Goal: Check status: Check status

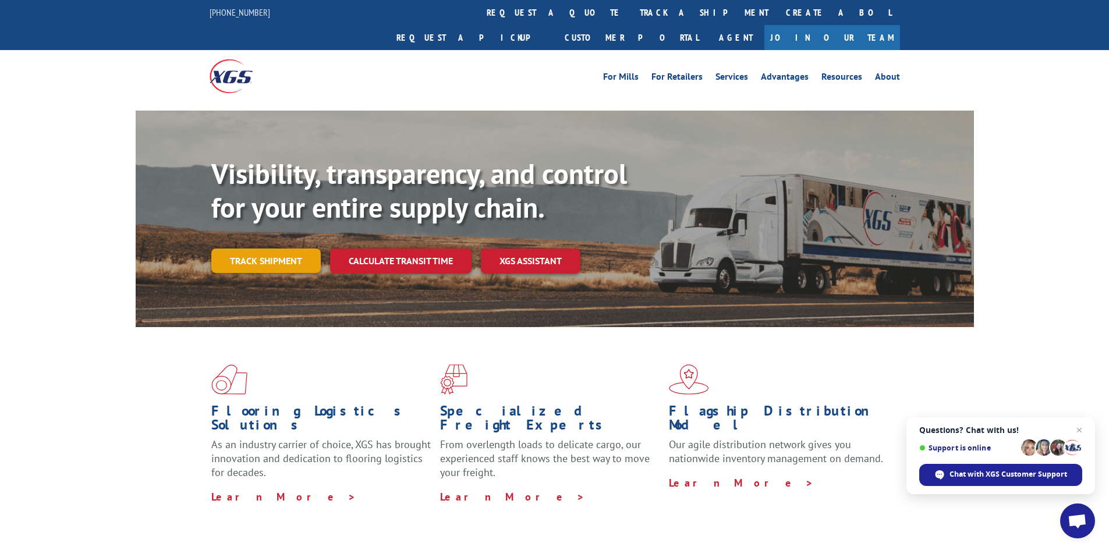
click at [265, 249] on link "Track shipment" at bounding box center [265, 261] width 109 height 24
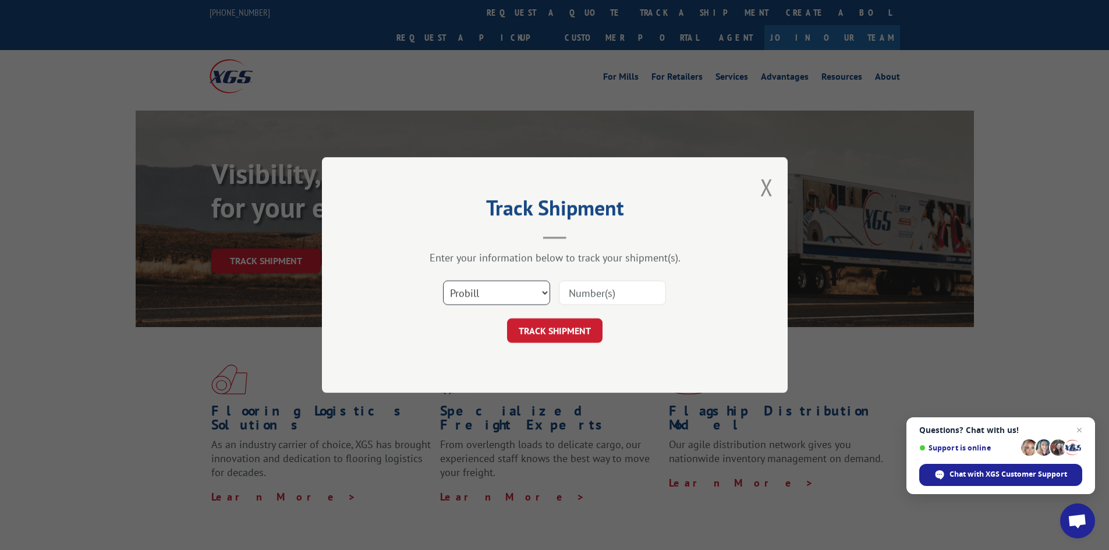
click at [530, 298] on select "Select category... Probill BOL PO" at bounding box center [496, 293] width 107 height 24
select select "bol"
click at [443, 281] on select "Select category... Probill BOL PO" at bounding box center [496, 293] width 107 height 24
click at [646, 294] on input at bounding box center [612, 293] width 107 height 24
paste input "FPX00332723"
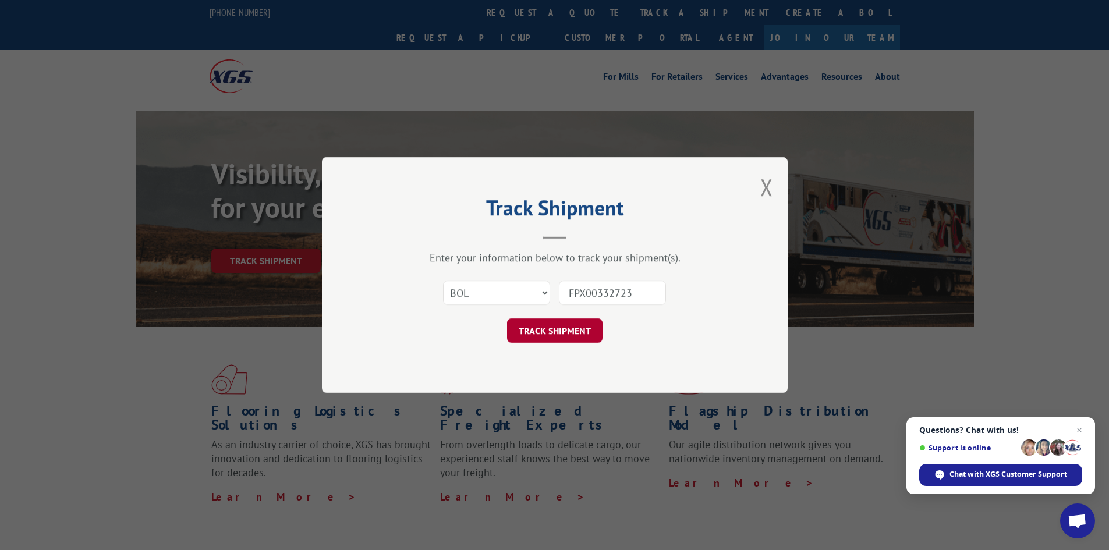
type input "FPX00332723"
click at [557, 332] on button "TRACK SHIPMENT" at bounding box center [555, 331] width 96 height 24
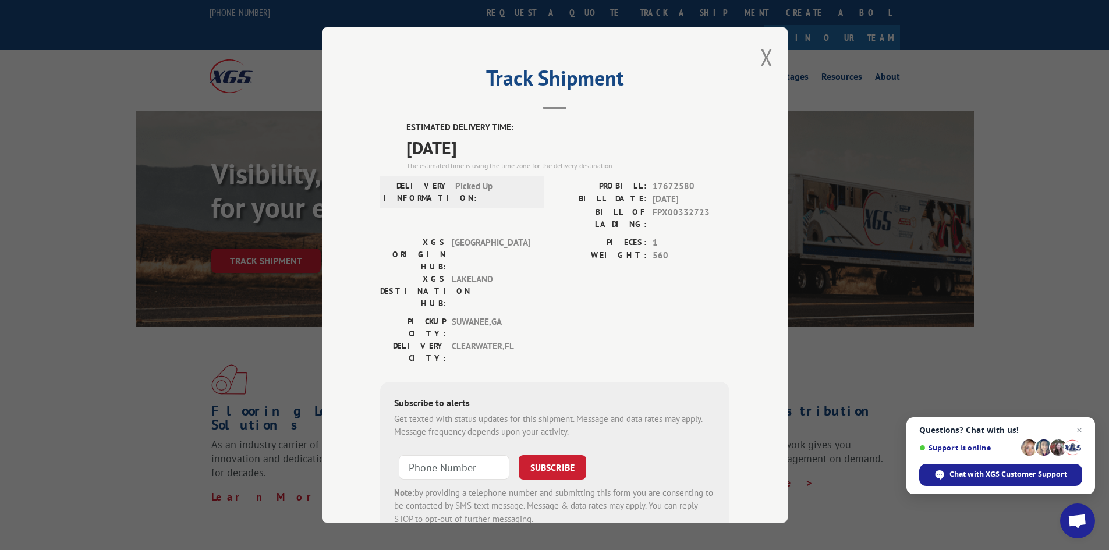
click at [670, 182] on span "17672580" at bounding box center [691, 186] width 77 height 13
copy span "17672580"
click at [767, 61] on button "Close modal" at bounding box center [767, 57] width 13 height 31
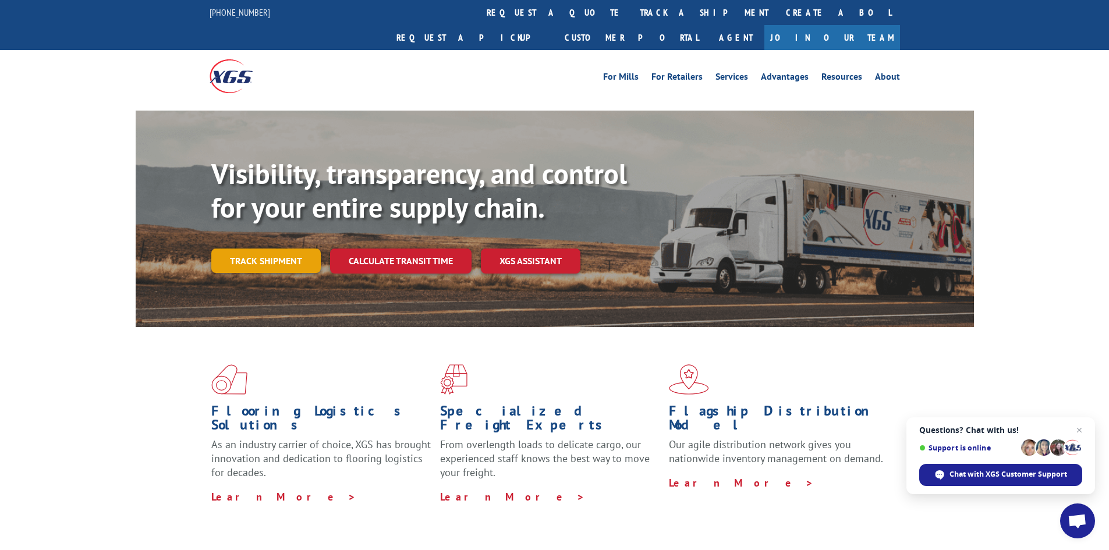
click at [264, 249] on link "Track shipment" at bounding box center [265, 261] width 109 height 24
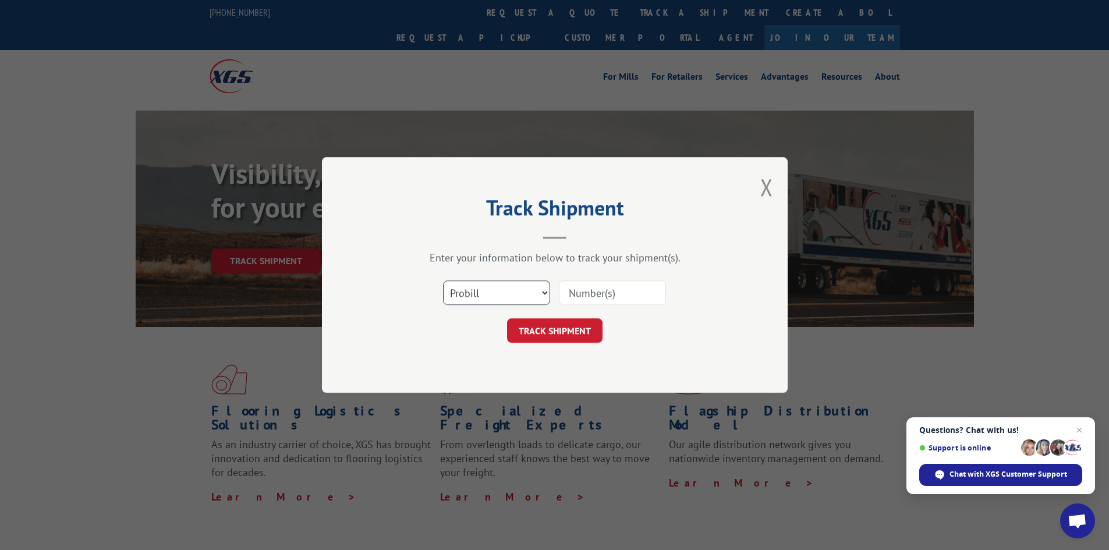
click at [524, 286] on select "Select category... Probill BOL PO" at bounding box center [496, 293] width 107 height 24
select select "bol"
click at [443, 281] on select "Select category... Probill BOL PO" at bounding box center [496, 293] width 107 height 24
click at [571, 302] on input at bounding box center [612, 293] width 107 height 24
paste input "FPA01222052"
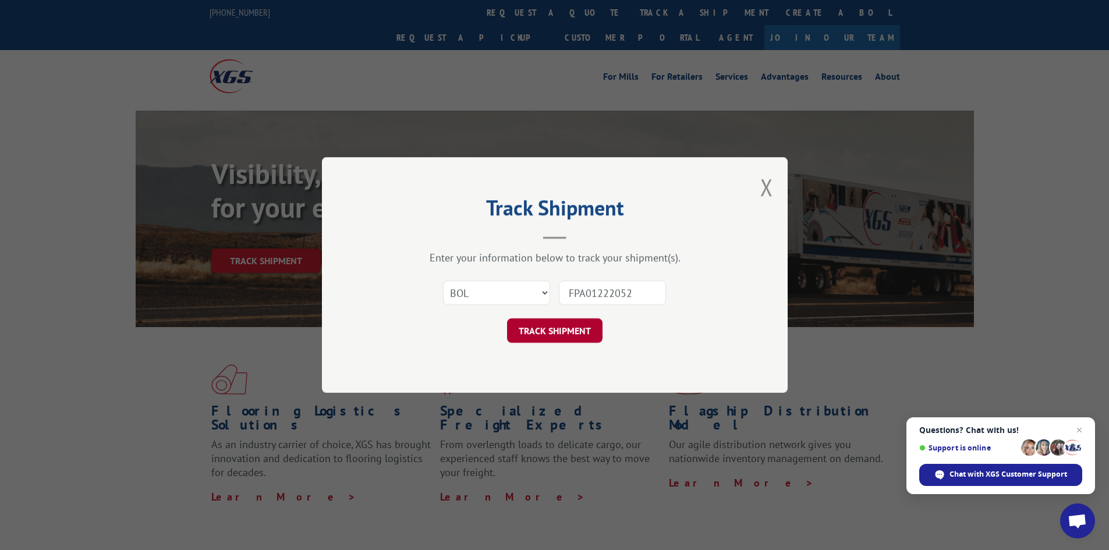
type input "FPA01222052"
click at [563, 324] on button "TRACK SHIPMENT" at bounding box center [555, 331] width 96 height 24
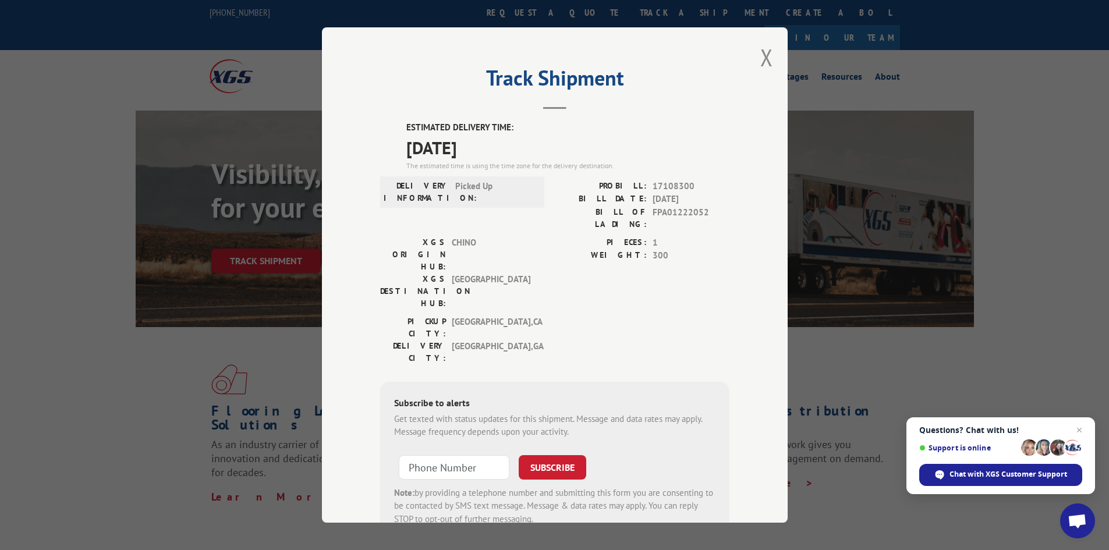
click at [674, 186] on span "17108300" at bounding box center [691, 186] width 77 height 13
copy span "17108300"
click at [939, 121] on div "Track Shipment ESTIMATED DELIVERY TIME: [DATE] The estimated time is using the …" at bounding box center [554, 275] width 1109 height 550
click at [755, 62] on div "Track Shipment ESTIMATED DELIVERY TIME: [DATE] The estimated time is using the …" at bounding box center [555, 275] width 466 height 496
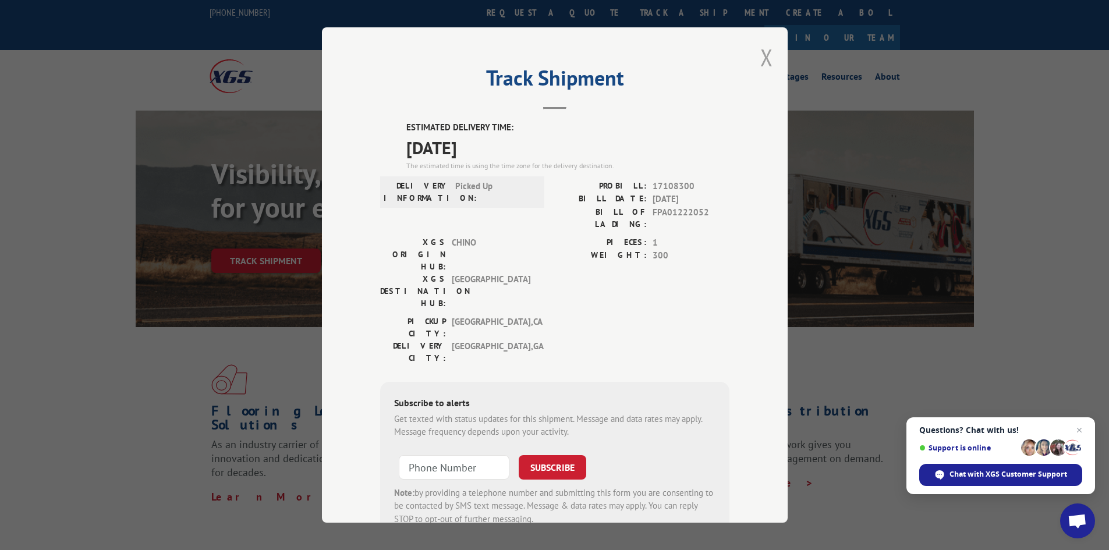
click at [761, 61] on button "Close modal" at bounding box center [767, 57] width 13 height 31
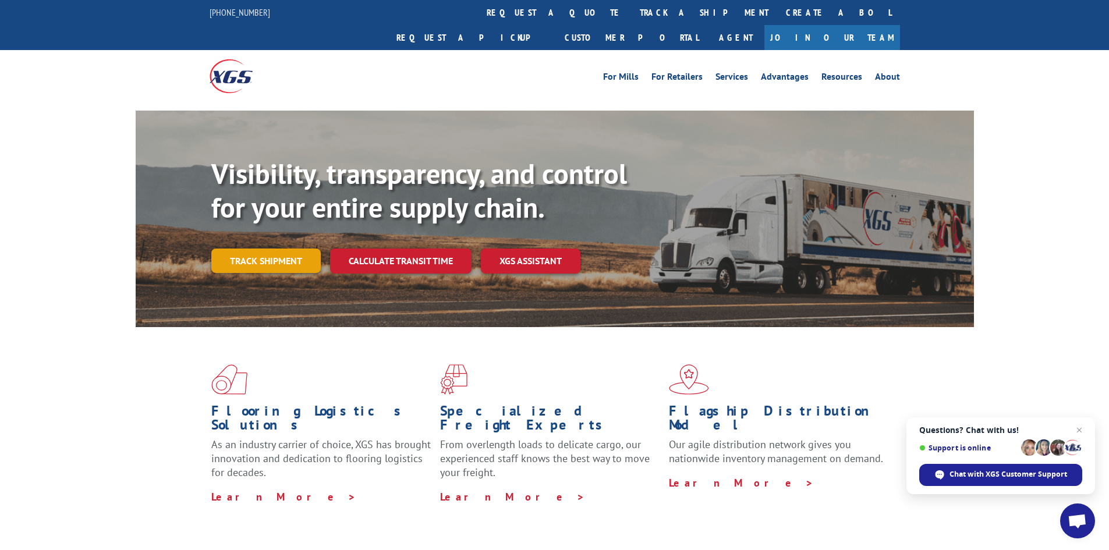
click at [236, 249] on link "Track shipment" at bounding box center [265, 261] width 109 height 24
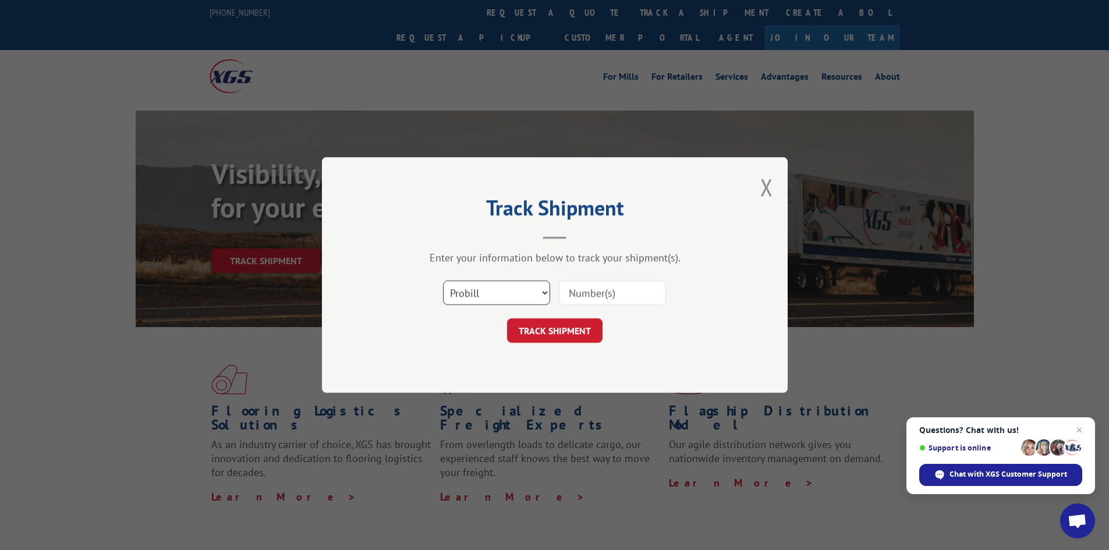
click at [501, 302] on select "Select category... Probill BOL PO" at bounding box center [496, 293] width 107 height 24
select select "bol"
click at [443, 281] on select "Select category... Probill BOL PO" at bounding box center [496, 293] width 107 height 24
drag, startPoint x: 616, startPoint y: 309, endPoint x: 616, endPoint y: 294, distance: 15.7
click at [616, 309] on div "Select category... Probill BOL PO" at bounding box center [554, 293] width 349 height 38
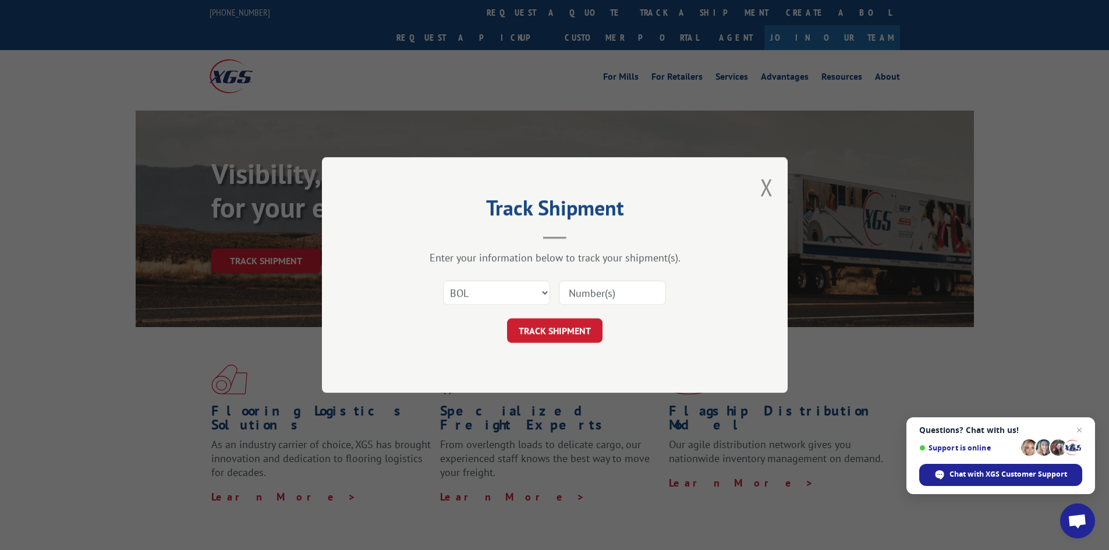
drag, startPoint x: 614, startPoint y: 291, endPoint x: 603, endPoint y: 302, distance: 15.2
click at [614, 291] on input at bounding box center [612, 293] width 107 height 24
paste input "FPX00333702"
type input "FPX00333702"
click at [579, 326] on button "TRACK SHIPMENT" at bounding box center [555, 331] width 96 height 24
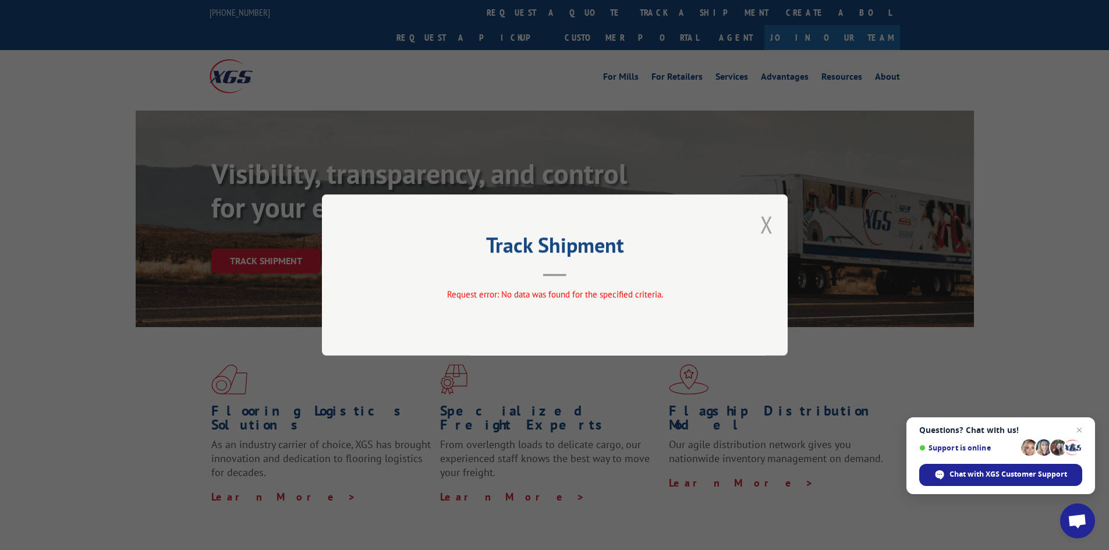
click at [770, 226] on button "Close modal" at bounding box center [767, 224] width 13 height 31
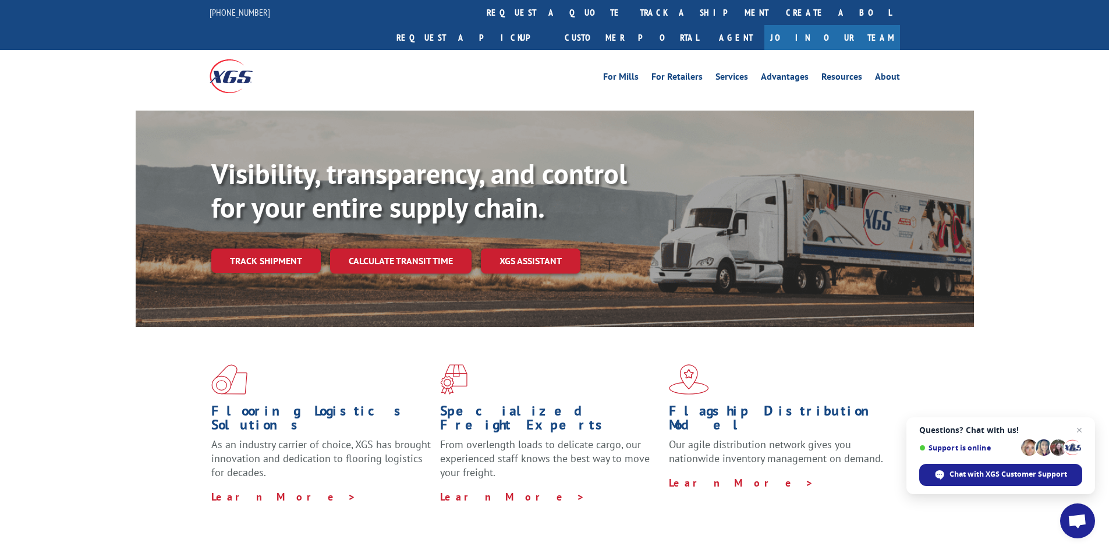
click at [247, 249] on link "Track shipment" at bounding box center [265, 261] width 109 height 24
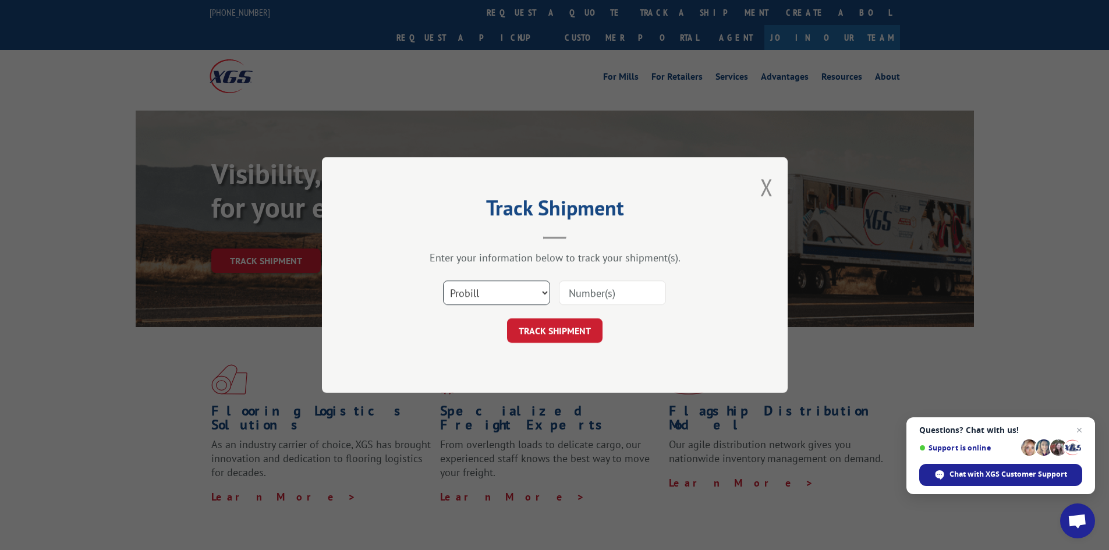
click at [482, 294] on select "Select category... Probill BOL PO" at bounding box center [496, 293] width 107 height 24
select select "po"
click at [443, 281] on select "Select category... Probill BOL PO" at bounding box center [496, 293] width 107 height 24
drag, startPoint x: 616, startPoint y: 290, endPoint x: 602, endPoint y: 295, distance: 14.7
click at [616, 290] on input at bounding box center [612, 293] width 107 height 24
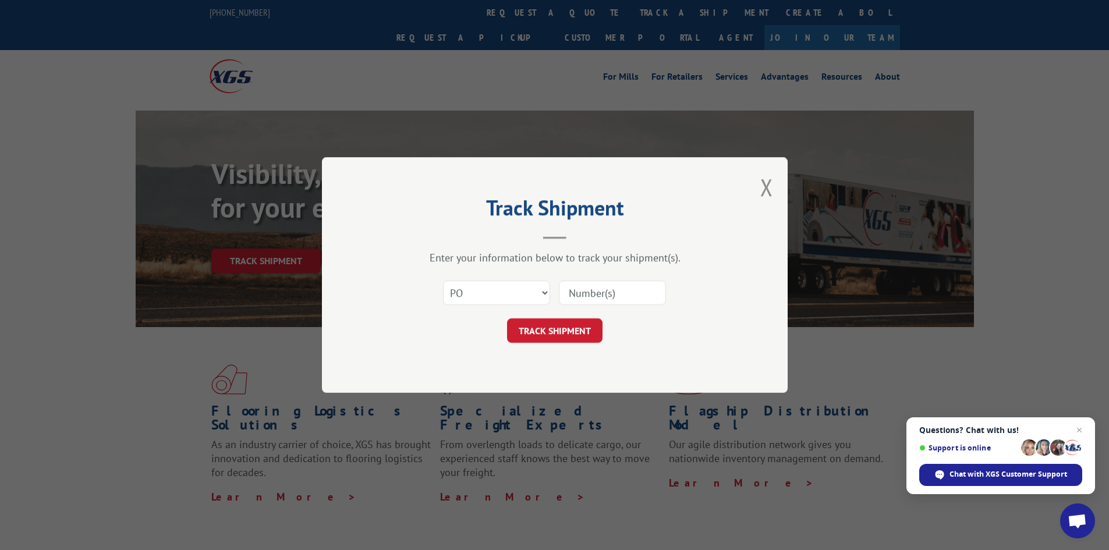
paste input "153051"
type input "153051"
click at [560, 324] on button "TRACK SHIPMENT" at bounding box center [555, 331] width 96 height 24
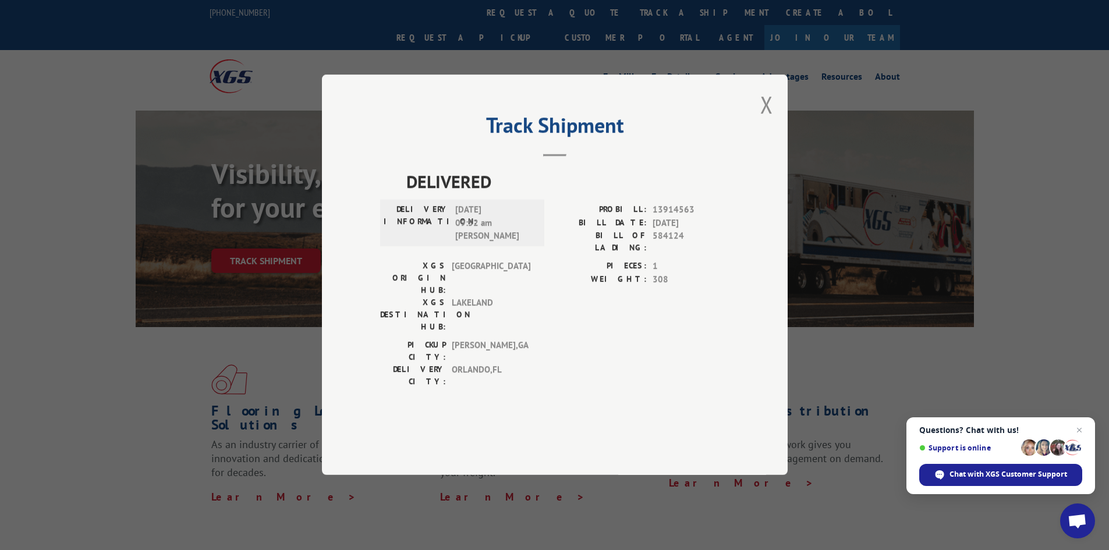
click at [685, 217] on span "13914563" at bounding box center [691, 210] width 77 height 13
copy span "13914563"
click at [770, 120] on button "Close modal" at bounding box center [767, 104] width 13 height 31
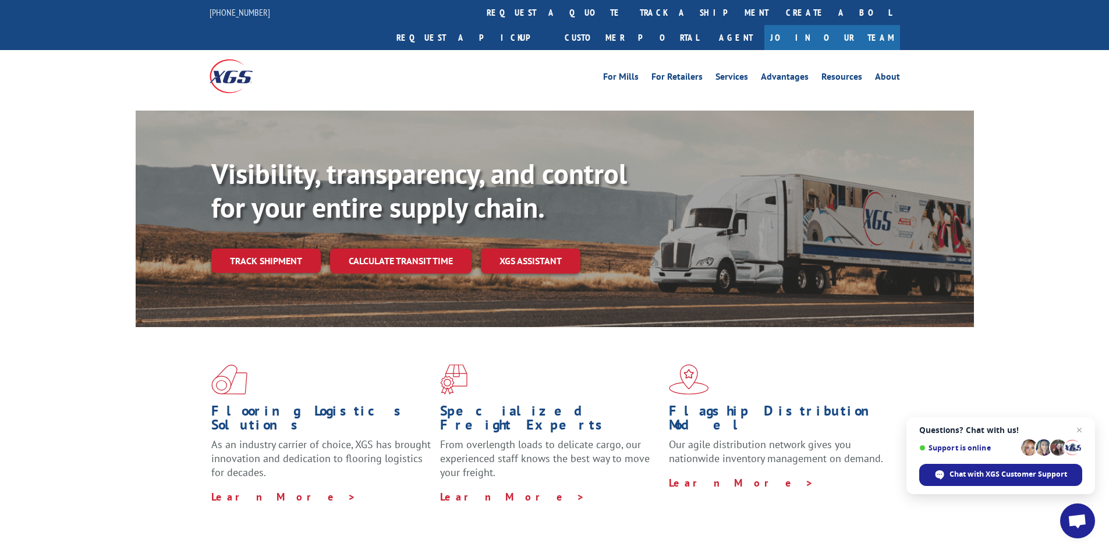
click at [259, 249] on link "Track shipment" at bounding box center [265, 261] width 109 height 24
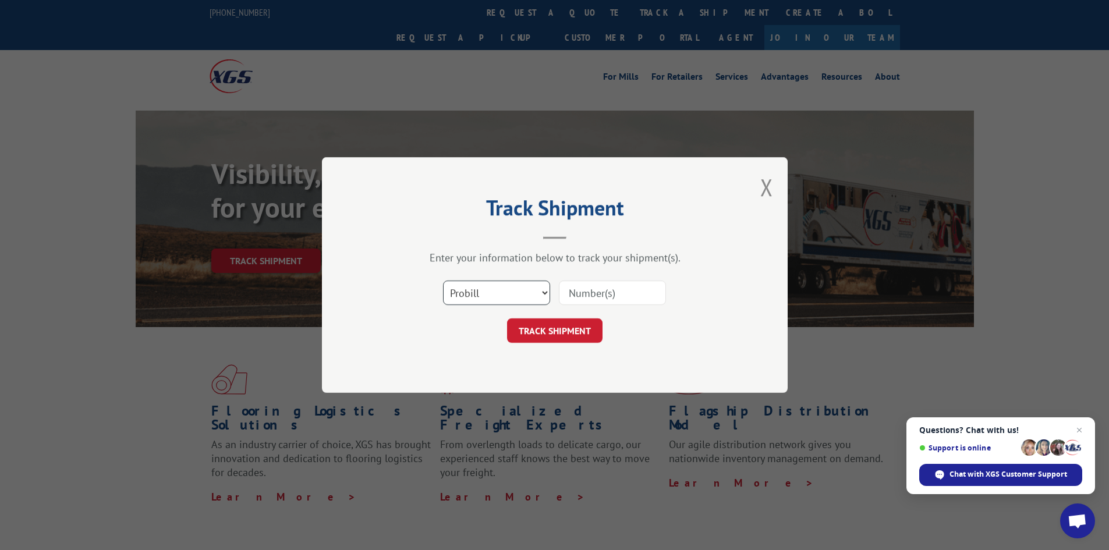
drag, startPoint x: 524, startPoint y: 298, endPoint x: 514, endPoint y: 305, distance: 11.8
click at [524, 298] on select "Select category... Probill BOL PO" at bounding box center [496, 293] width 107 height 24
select select "bol"
click at [443, 281] on select "Select category... Probill BOL PO" at bounding box center [496, 293] width 107 height 24
click at [599, 288] on input at bounding box center [612, 293] width 107 height 24
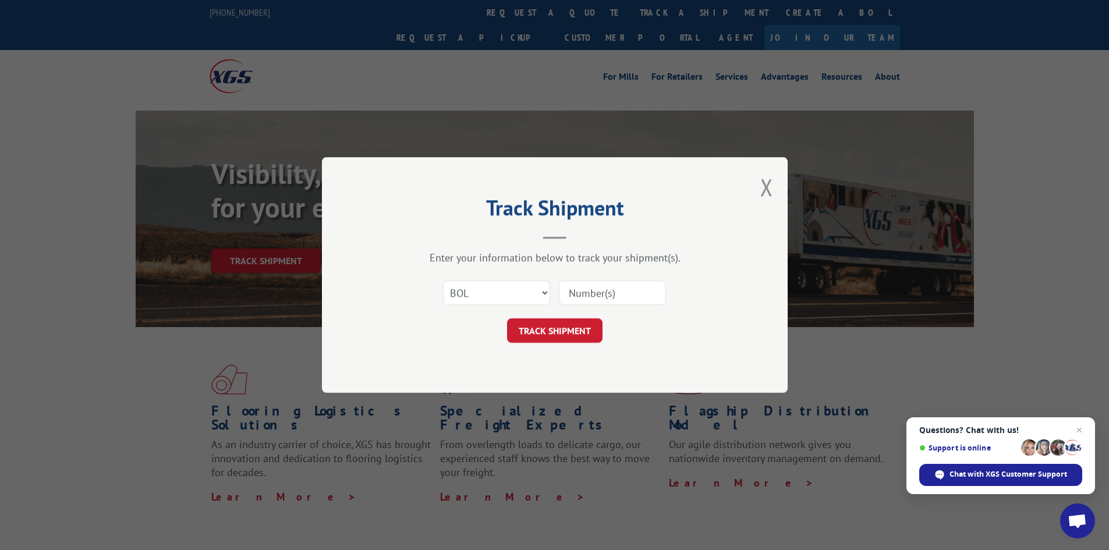
paste input "FPX00333872"
type input "FPX00333872"
click at [565, 328] on button "TRACK SHIPMENT" at bounding box center [555, 331] width 96 height 24
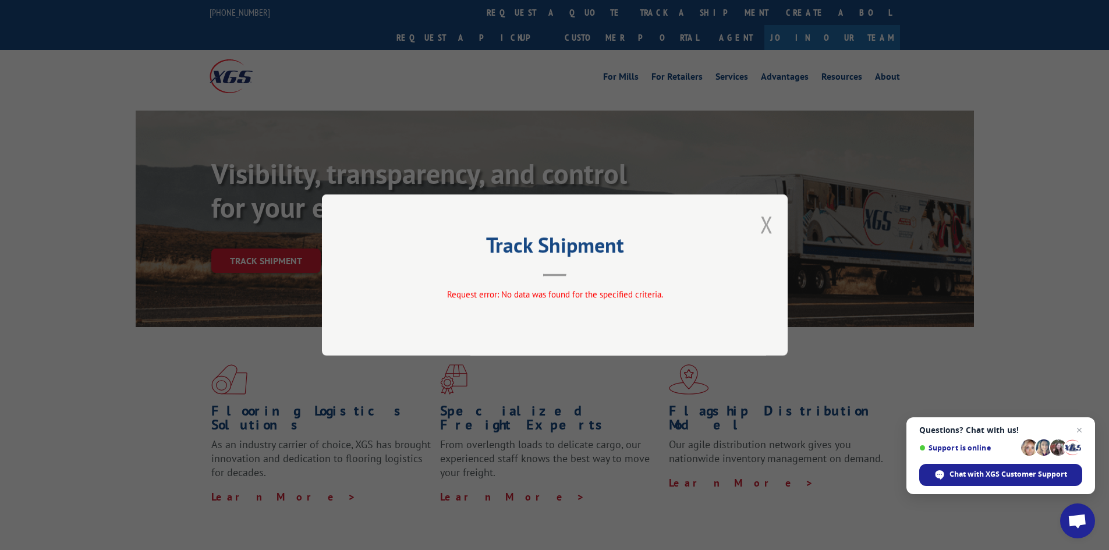
click at [771, 224] on button "Close modal" at bounding box center [767, 224] width 13 height 31
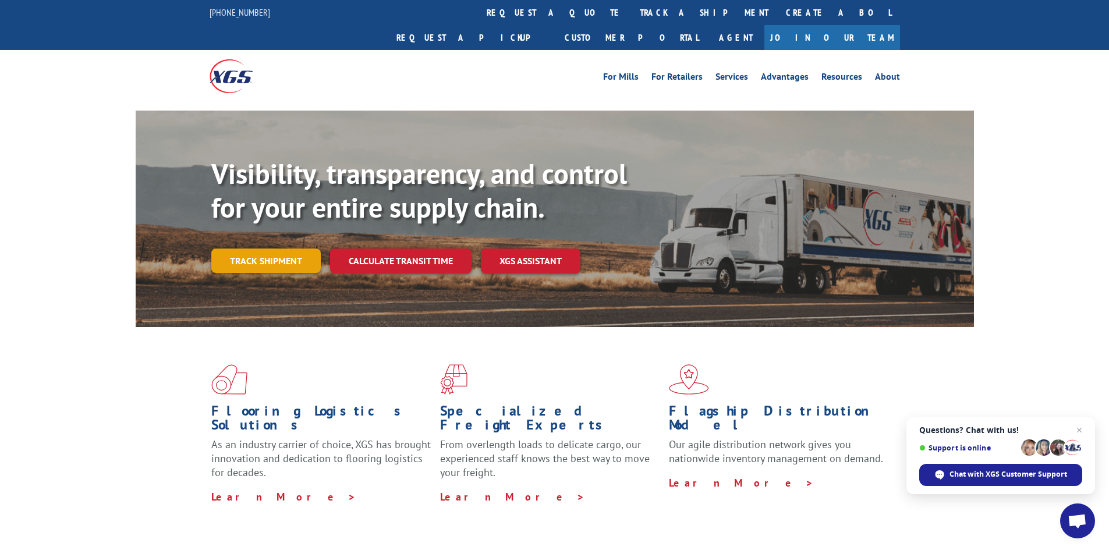
click at [285, 249] on link "Track shipment" at bounding box center [265, 261] width 109 height 24
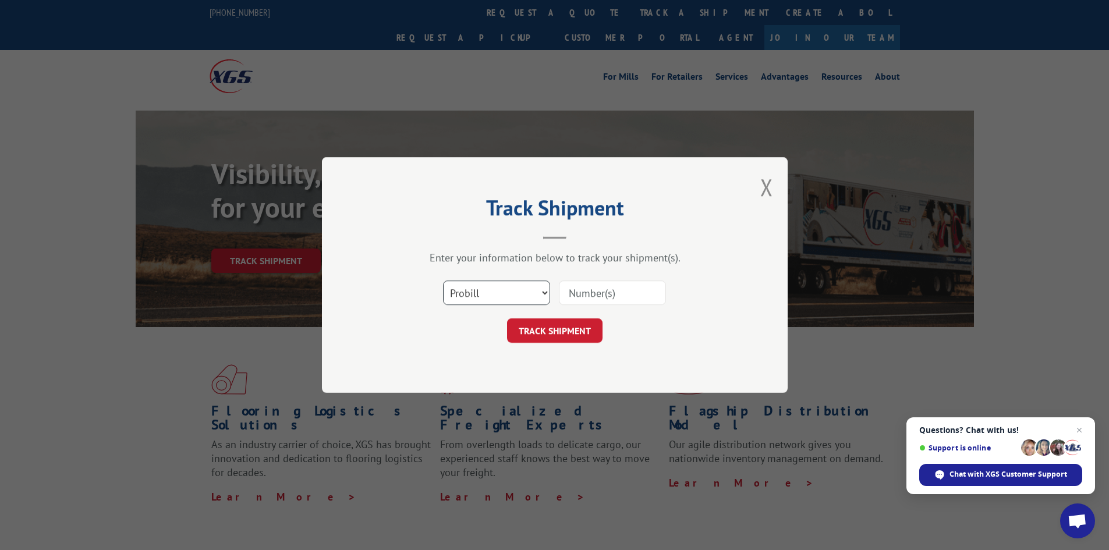
click at [487, 291] on select "Select category... Probill BOL PO" at bounding box center [496, 293] width 107 height 24
select select "po"
click at [443, 281] on select "Select category... Probill BOL PO" at bounding box center [496, 293] width 107 height 24
click at [602, 294] on input at bounding box center [612, 293] width 107 height 24
paste input "292377"
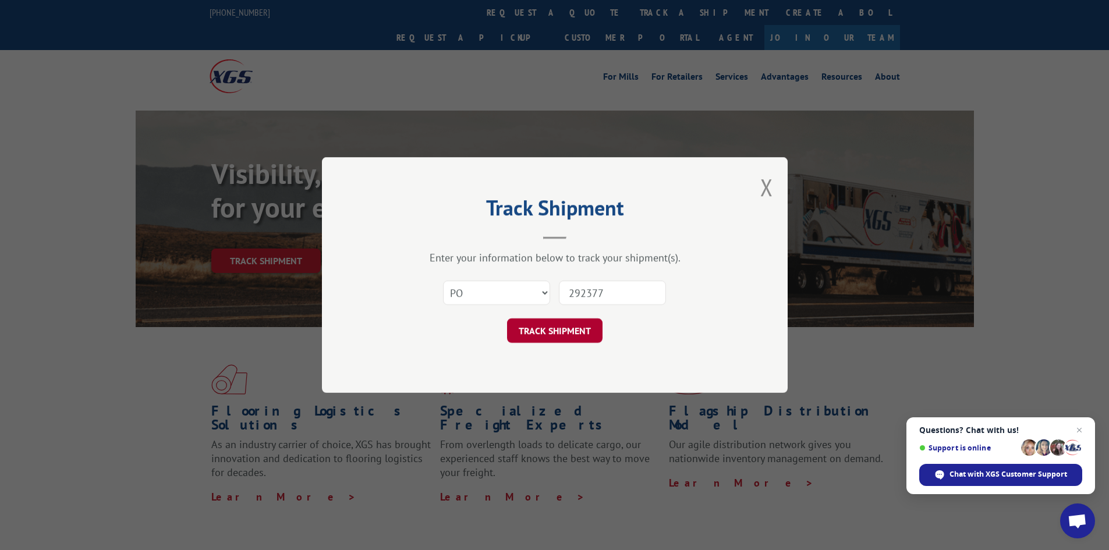
type input "292377"
click at [543, 325] on button "TRACK SHIPMENT" at bounding box center [555, 331] width 96 height 24
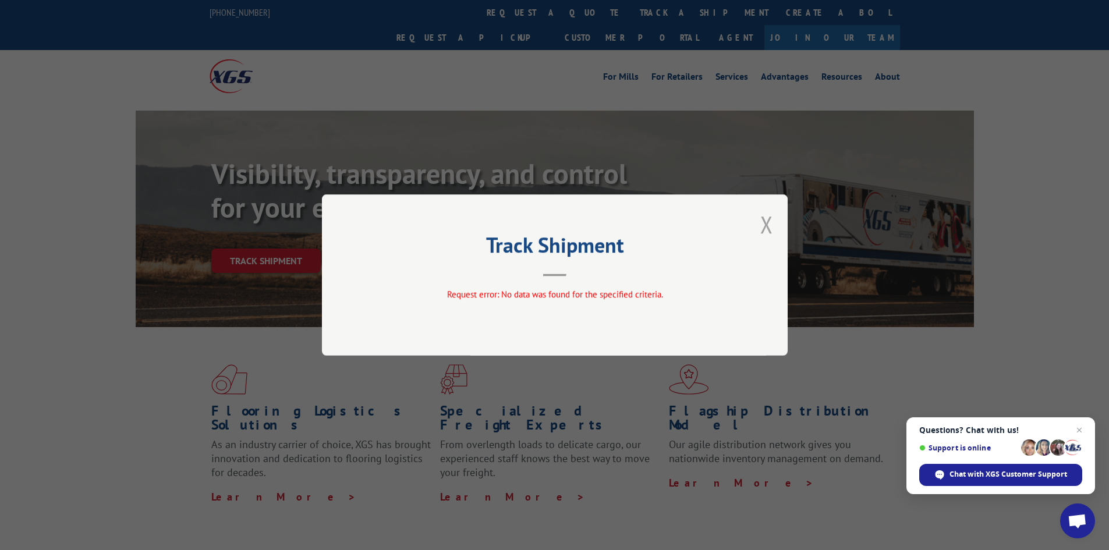
click at [765, 215] on button "Close modal" at bounding box center [767, 224] width 13 height 31
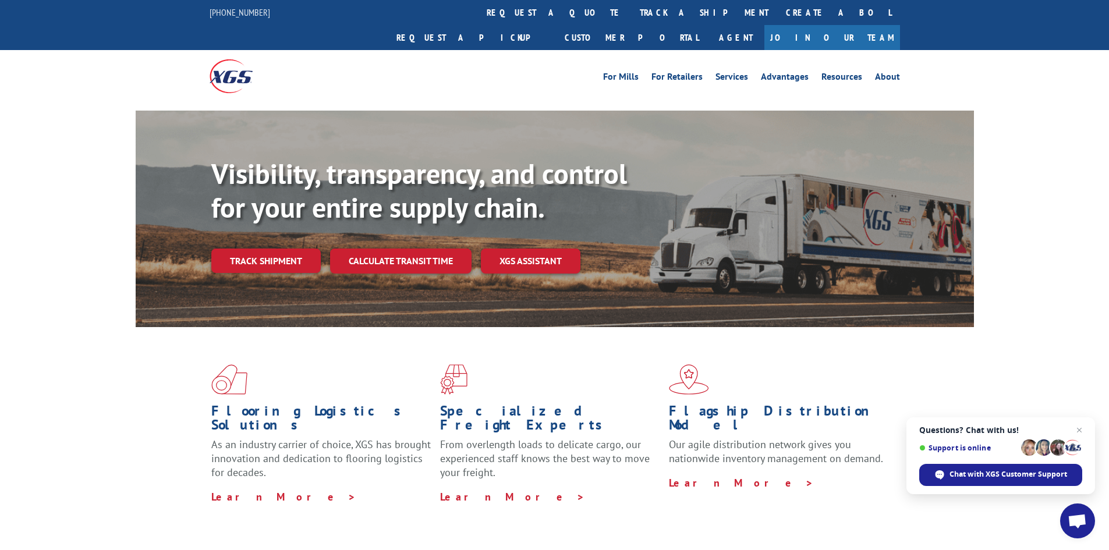
click at [264, 222] on div "Visibility, transparency, and control for your entire supply chain. Track shipm…" at bounding box center [592, 238] width 763 height 162
click at [257, 249] on link "Track shipment" at bounding box center [265, 261] width 109 height 24
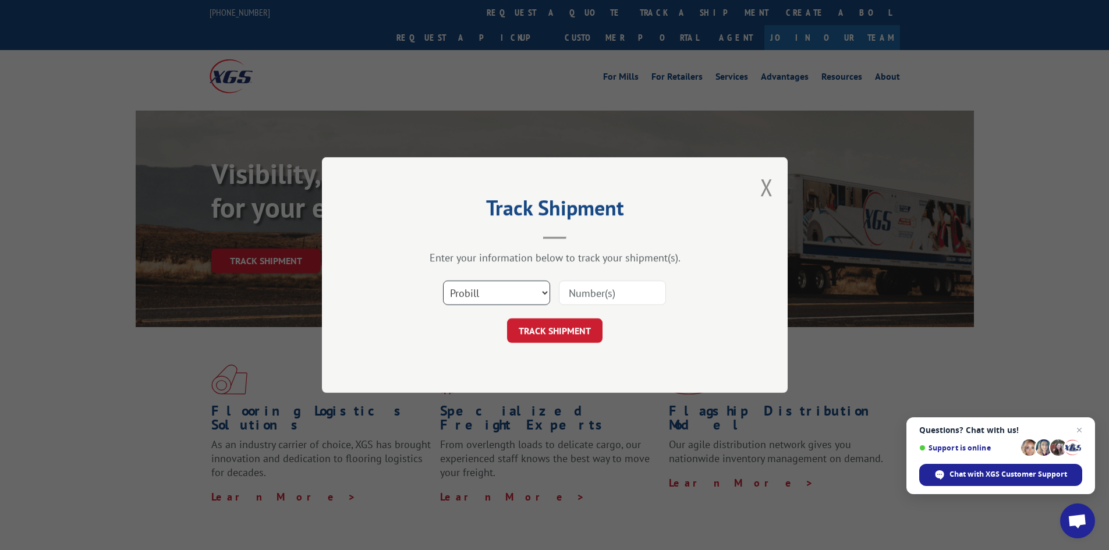
click at [505, 294] on select "Select category... Probill BOL PO" at bounding box center [496, 293] width 107 height 24
select select "po"
click at [443, 281] on select "Select category... Probill BOL PO" at bounding box center [496, 293] width 107 height 24
click at [592, 289] on input at bounding box center [612, 293] width 107 height 24
paste input "292261"
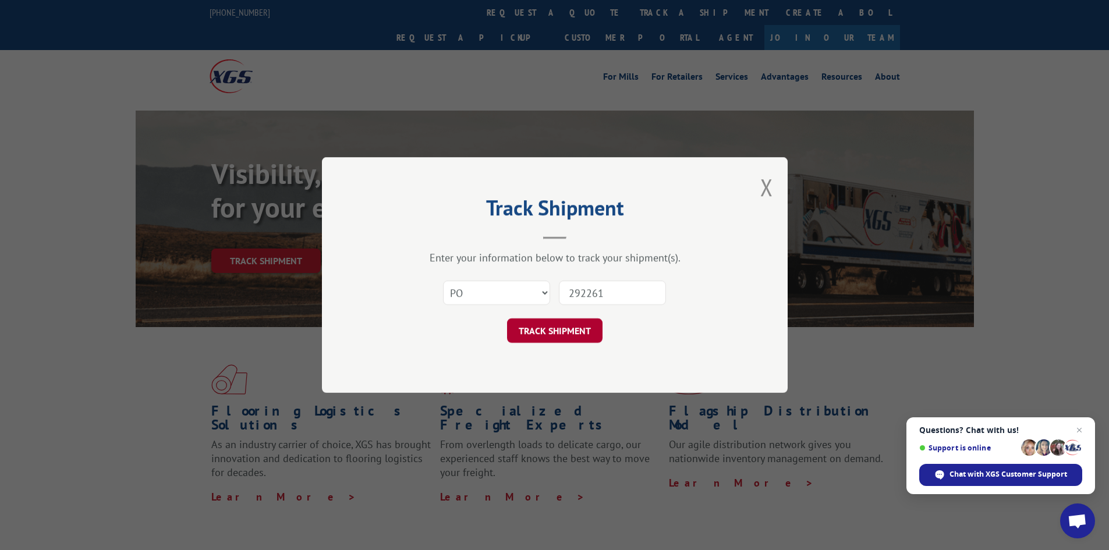
type input "292261"
click at [561, 324] on button "TRACK SHIPMENT" at bounding box center [555, 331] width 96 height 24
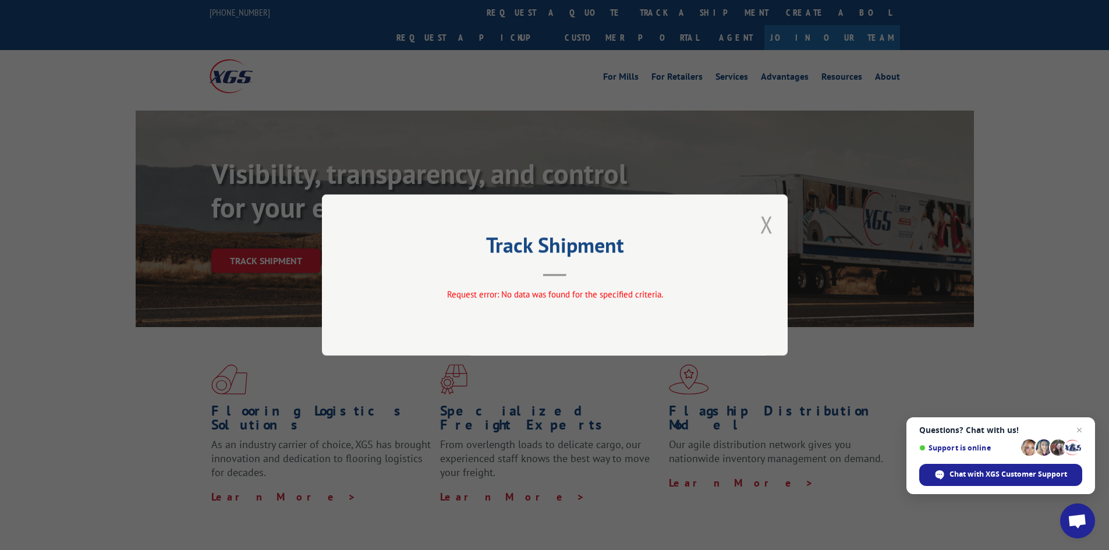
click at [765, 217] on button "Close modal" at bounding box center [767, 224] width 13 height 31
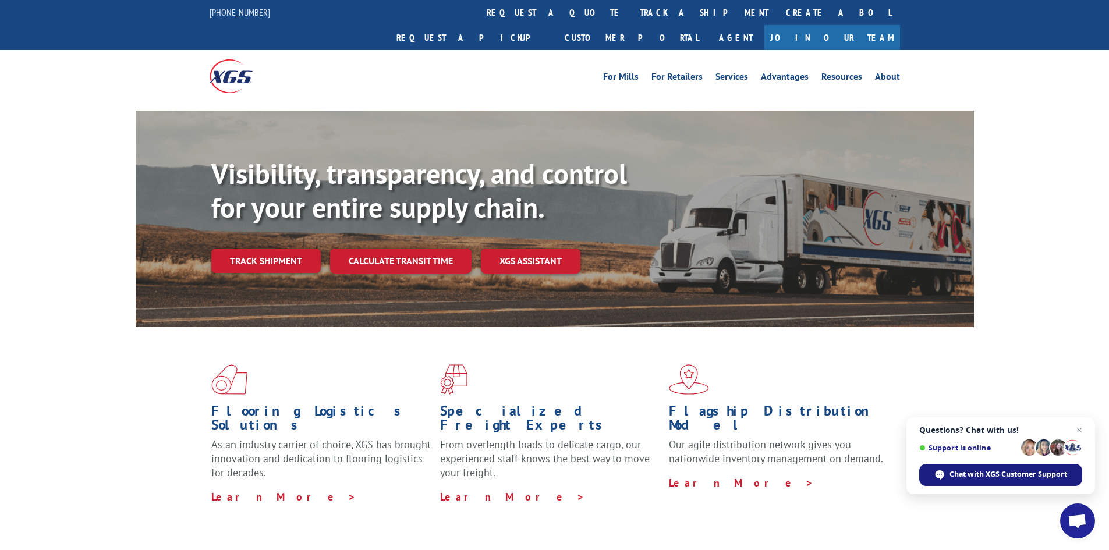
click at [985, 482] on div "Chat with XGS Customer Support" at bounding box center [1001, 475] width 163 height 22
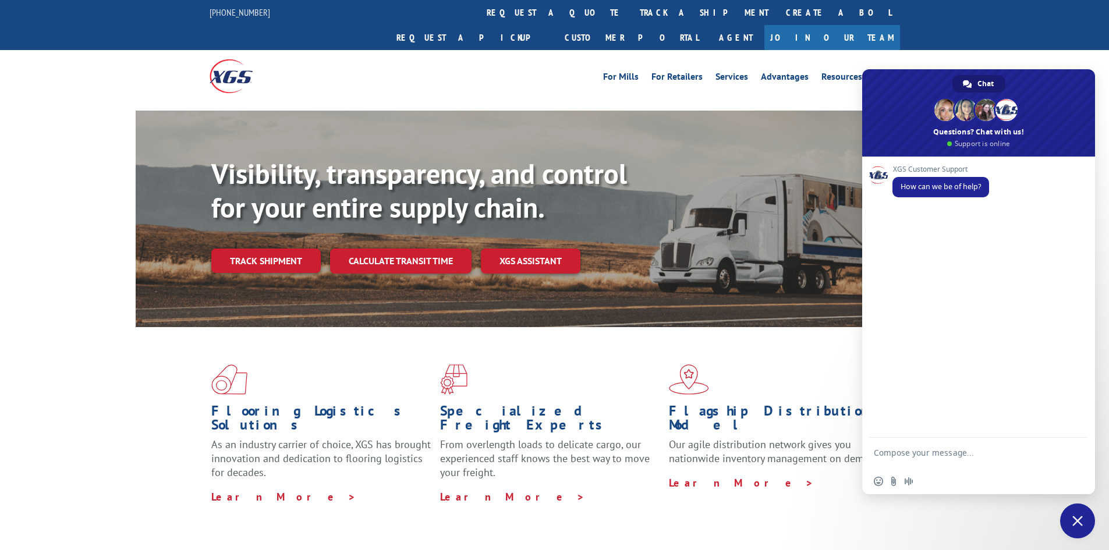
click at [983, 454] on textarea "Compose your message..." at bounding box center [966, 458] width 184 height 21
type textarea "Need to speak with a representative"
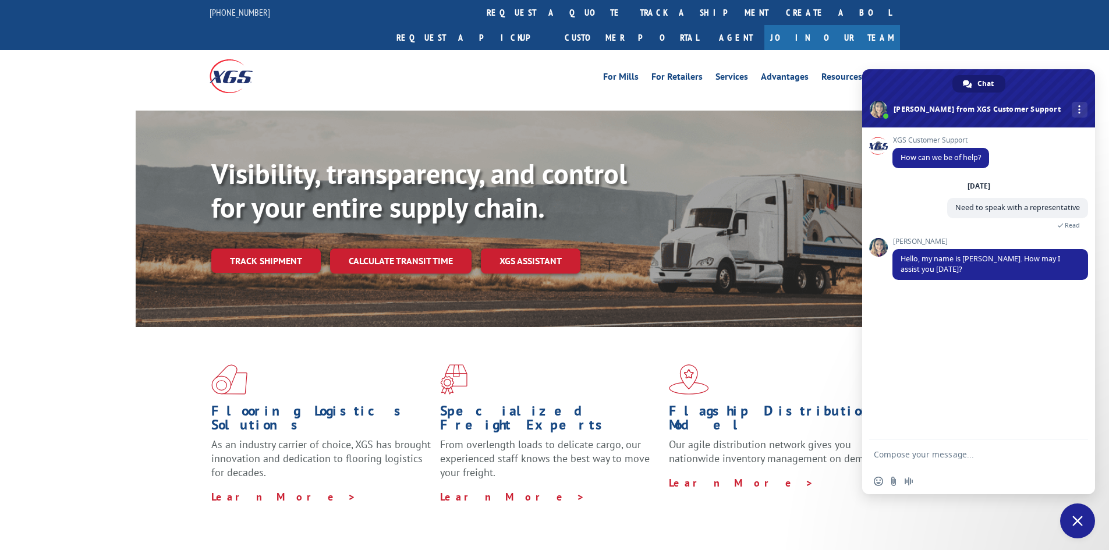
click at [942, 455] on textarea "Compose your message..." at bounding box center [966, 455] width 184 height 10
paste textarea "PU00069621"
type textarea "Hi [PERSON_NAME] morning, I need assistance checking if this shipment was picke…"
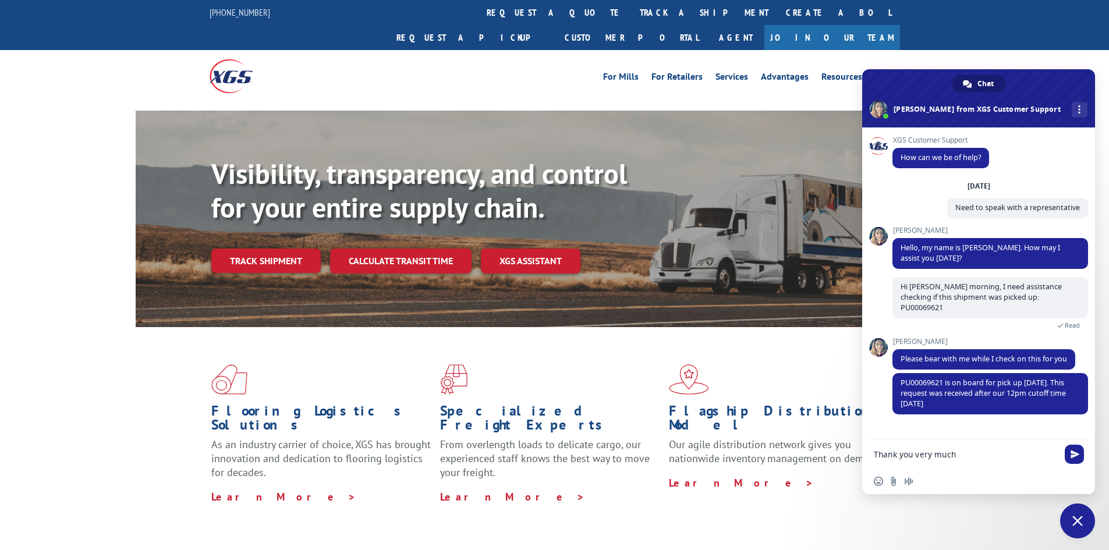
type textarea "Thank you very much!"
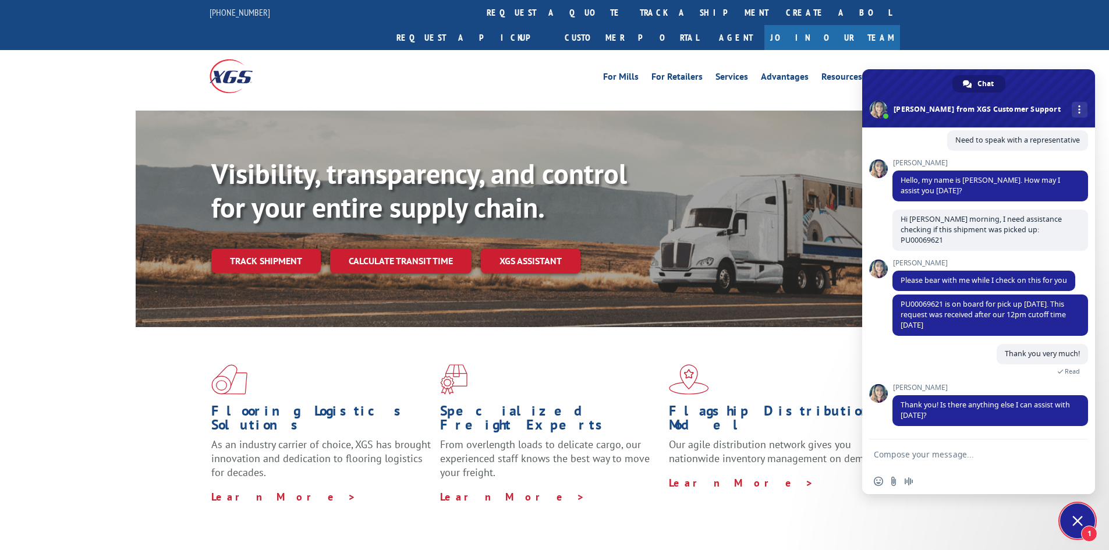
scroll to position [68, 0]
